Goal: Book appointment/travel/reservation

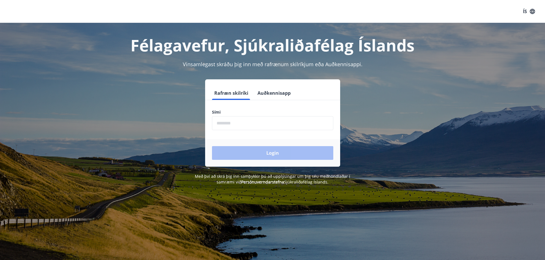
click at [226, 123] on input "phone" at bounding box center [272, 123] width 121 height 14
type input "********"
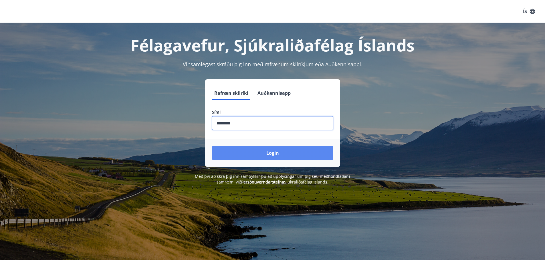
click at [270, 154] on button "Login" at bounding box center [272, 153] width 121 height 14
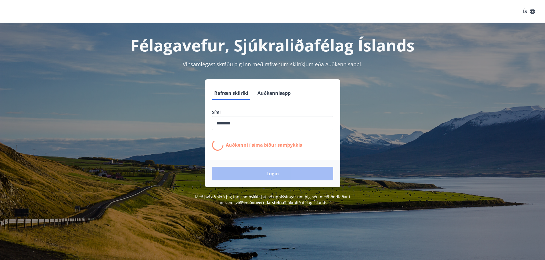
click at [273, 174] on div "Login" at bounding box center [272, 173] width 135 height 27
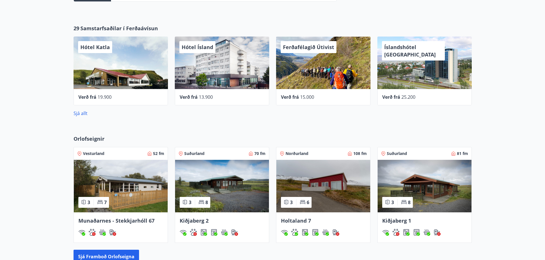
scroll to position [257, 0]
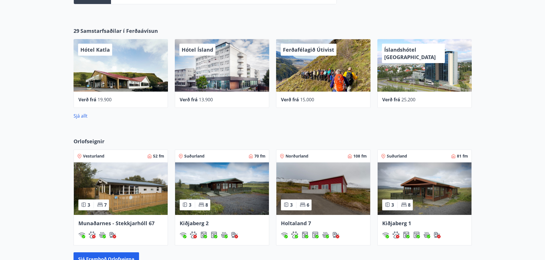
click at [118, 223] on span "Munaðarnes - Stekkjarhóll 67" at bounding box center [116, 223] width 76 height 7
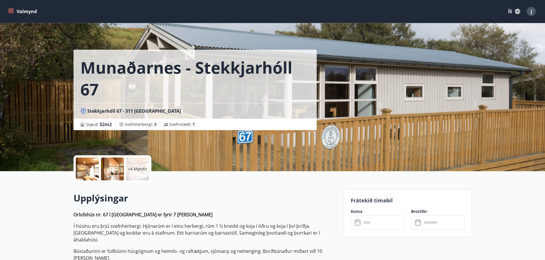
click at [299, 150] on div "Munaðarnes - Stekkjarhóll 67 Stekkjarhóll 67 - 311 Borgarnesi Stærð : 52 m2 [GE…" at bounding box center [205, 86] width 265 height 172
click at [376, 222] on input "text" at bounding box center [382, 223] width 43 height 14
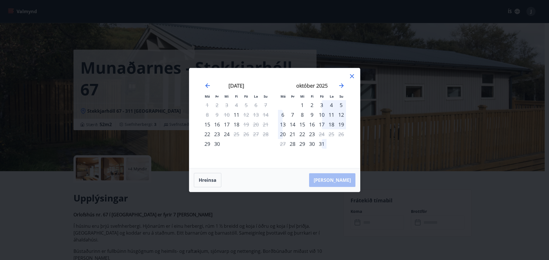
click at [351, 75] on icon at bounding box center [352, 76] width 7 height 7
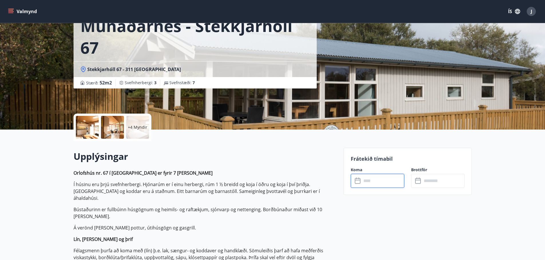
scroll to position [29, 0]
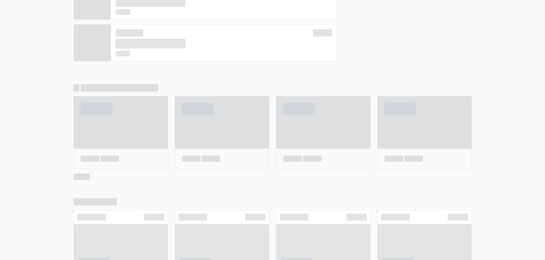
scroll to position [284, 0]
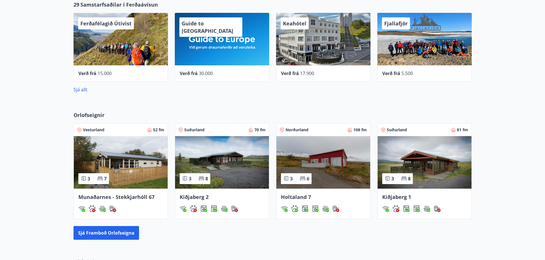
click at [237, 165] on img at bounding box center [222, 162] width 94 height 53
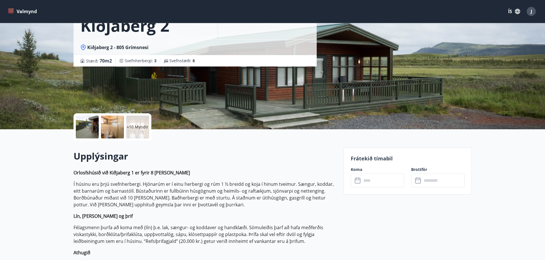
scroll to position [114, 0]
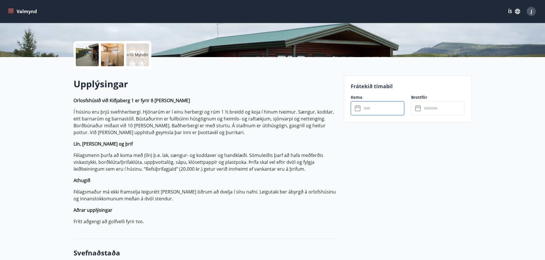
click at [387, 110] on input "text" at bounding box center [382, 109] width 43 height 14
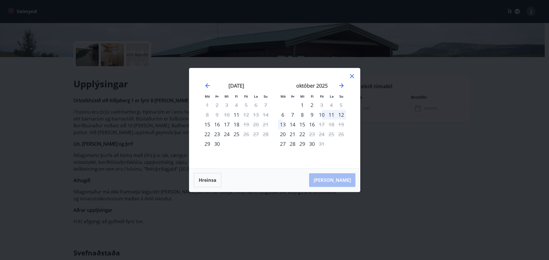
click at [385, 162] on div "Má Þr Mi Fi Fö La Su Má Þr Mi Fi Fö La Su [DATE] 1 2 3 4 5 6 7 8 9 10 11 12 13 …" at bounding box center [274, 130] width 549 height 260
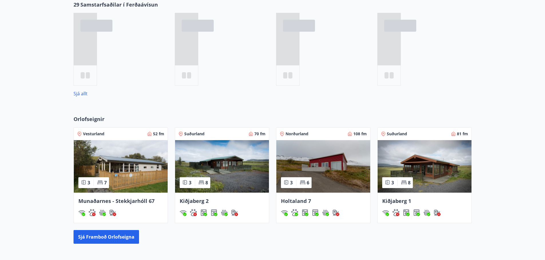
scroll to position [310, 0]
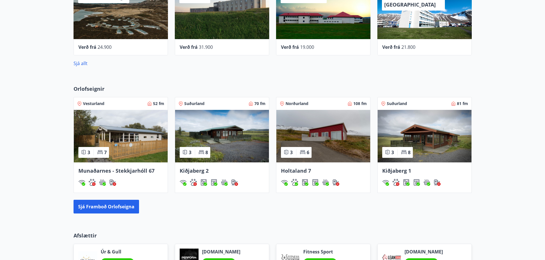
click at [233, 145] on img at bounding box center [222, 136] width 94 height 53
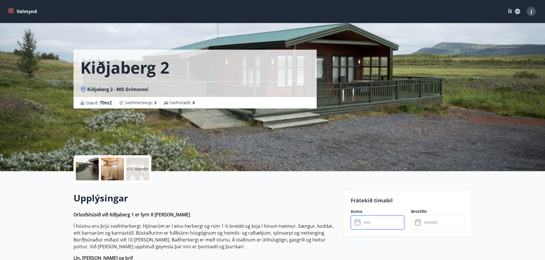
click at [373, 223] on input "text" at bounding box center [382, 223] width 43 height 14
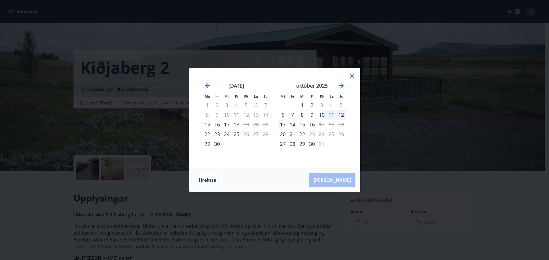
click at [350, 76] on icon at bounding box center [352, 76] width 7 height 7
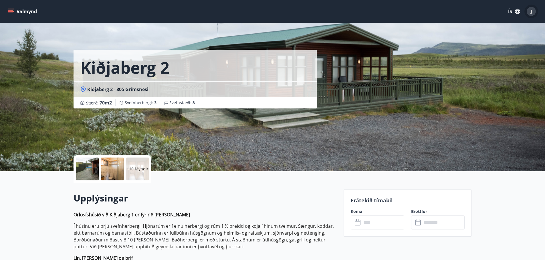
click at [532, 13] on span "J" at bounding box center [530, 11] width 1 height 6
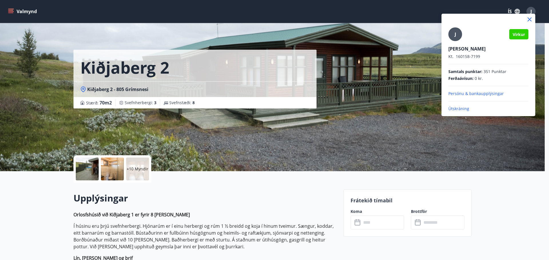
click at [459, 108] on p "Útskráning" at bounding box center [488, 109] width 80 height 6
